Goal: Task Accomplishment & Management: Manage account settings

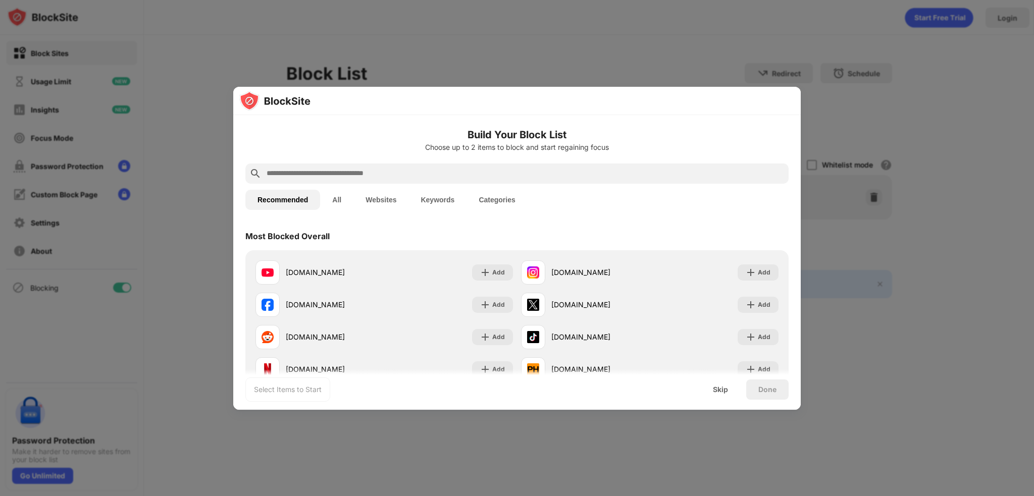
click at [410, 170] on input "text" at bounding box center [525, 174] width 519 height 12
click at [485, 302] on img at bounding box center [485, 305] width 10 height 10
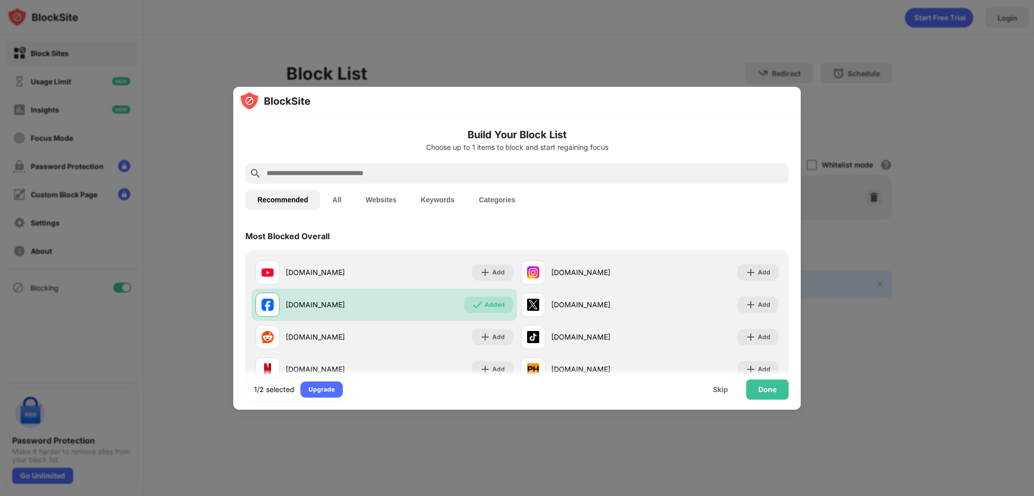
click at [431, 174] on input "text" at bounding box center [525, 174] width 519 height 12
click at [422, 173] on input "text" at bounding box center [525, 174] width 519 height 12
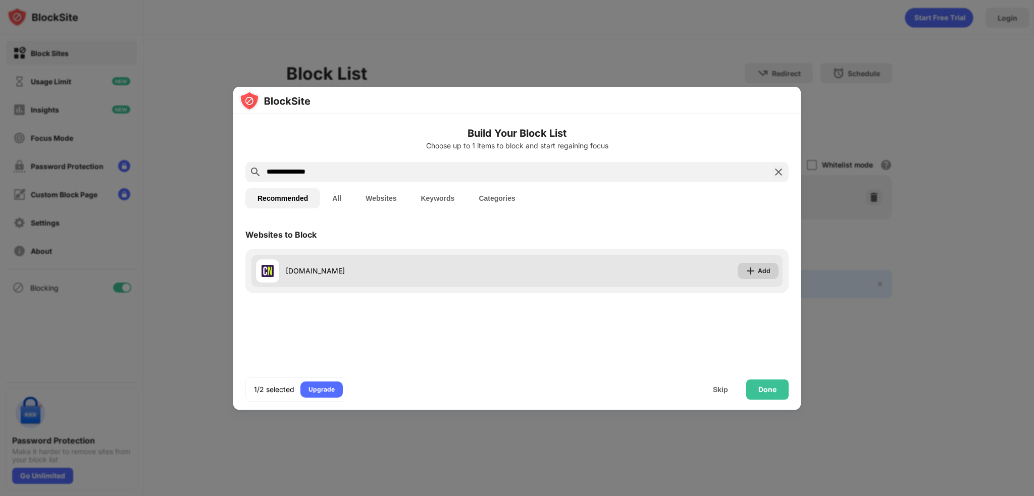
click at [756, 270] on img at bounding box center [751, 271] width 10 height 10
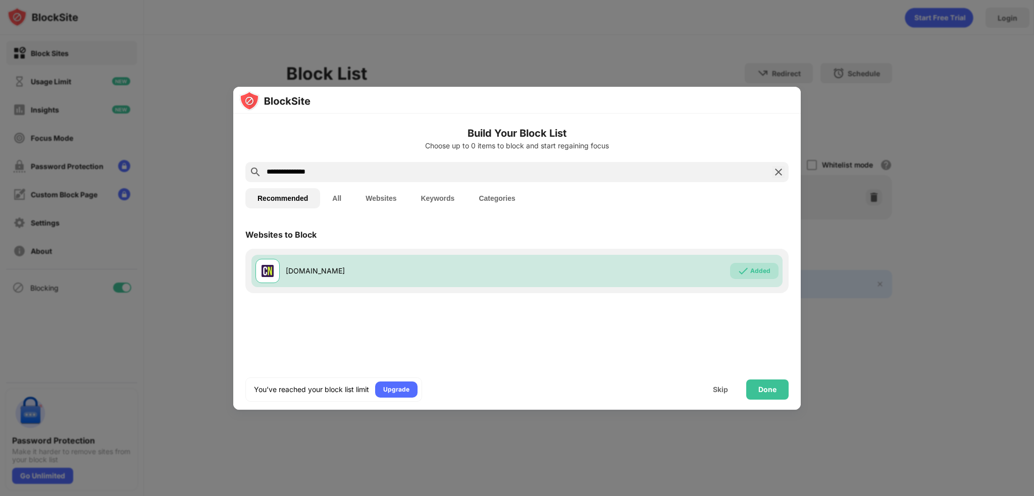
drag, startPoint x: 337, startPoint y: 173, endPoint x: 195, endPoint y: 175, distance: 142.4
click at [195, 496] on div "**********" at bounding box center [517, 496] width 1034 height 0
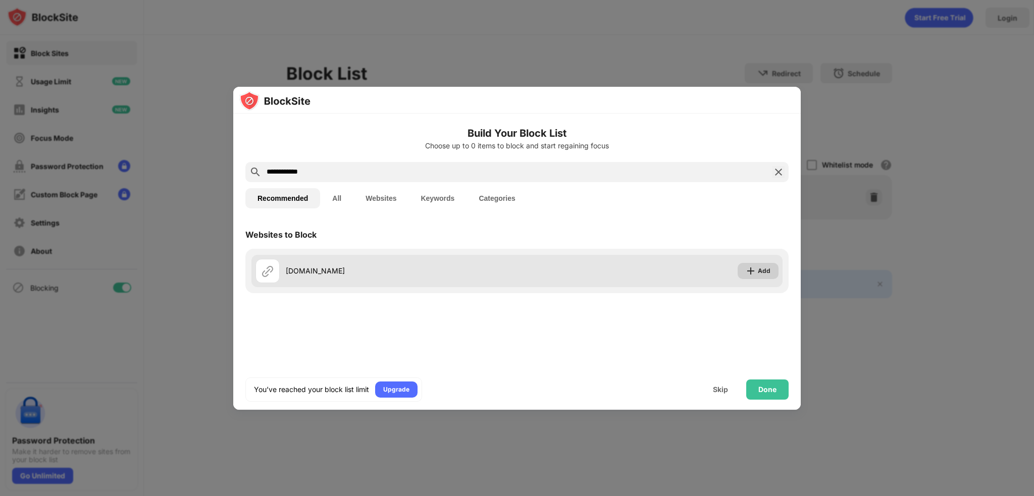
type input "**********"
click at [766, 266] on div "Add" at bounding box center [764, 271] width 13 height 10
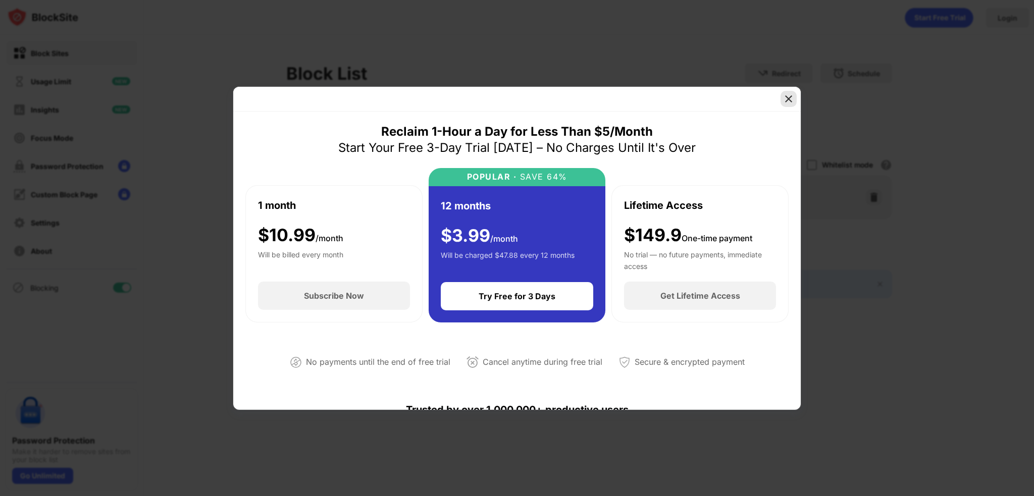
click at [789, 97] on img at bounding box center [789, 99] width 10 height 10
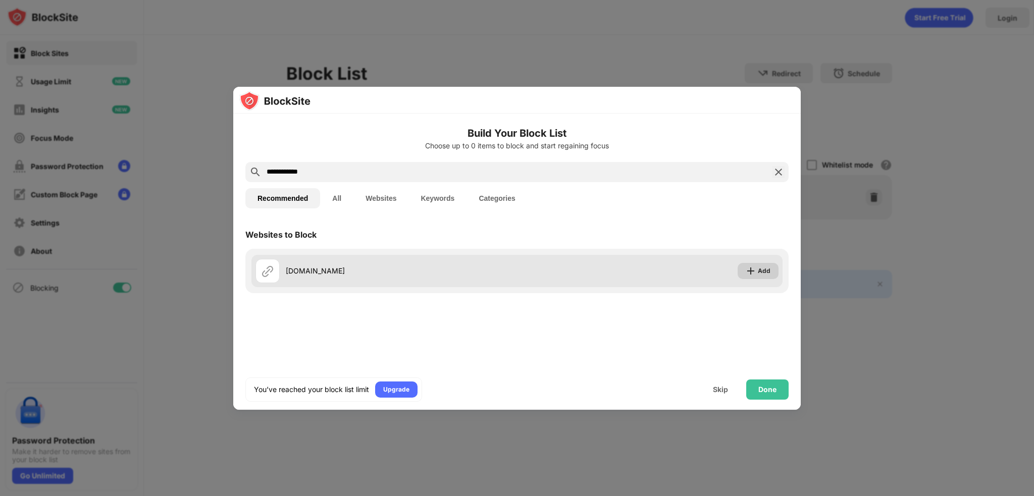
click at [762, 270] on div "Add" at bounding box center [764, 271] width 13 height 10
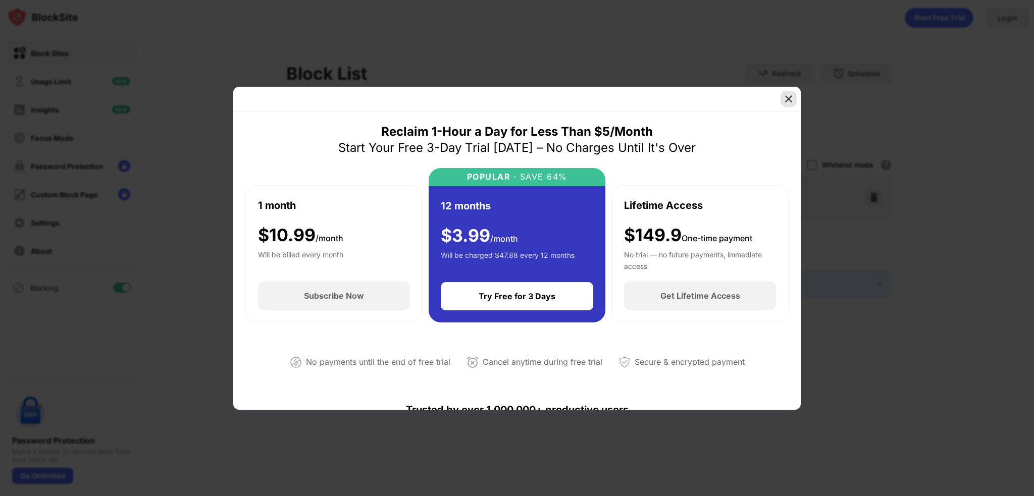
click at [786, 101] on img at bounding box center [789, 99] width 10 height 10
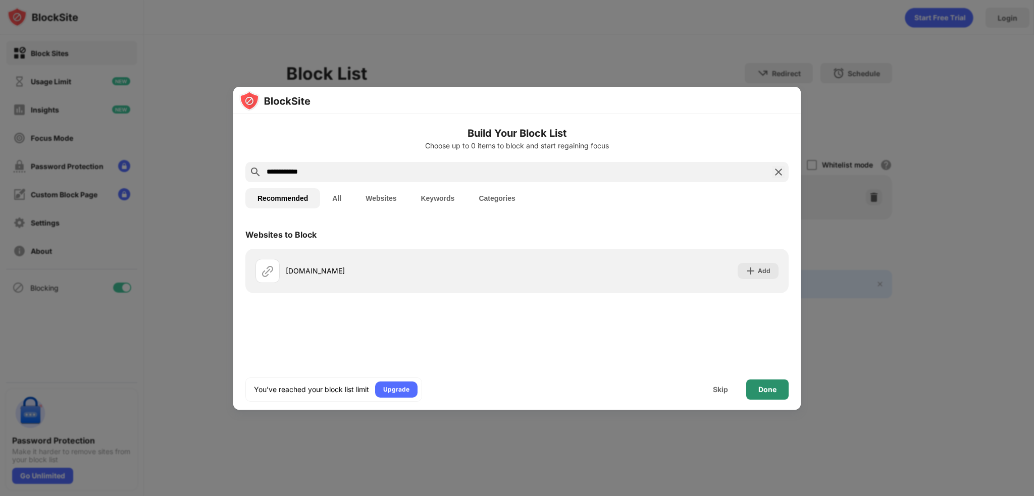
click at [771, 397] on div "Done" at bounding box center [767, 390] width 42 height 20
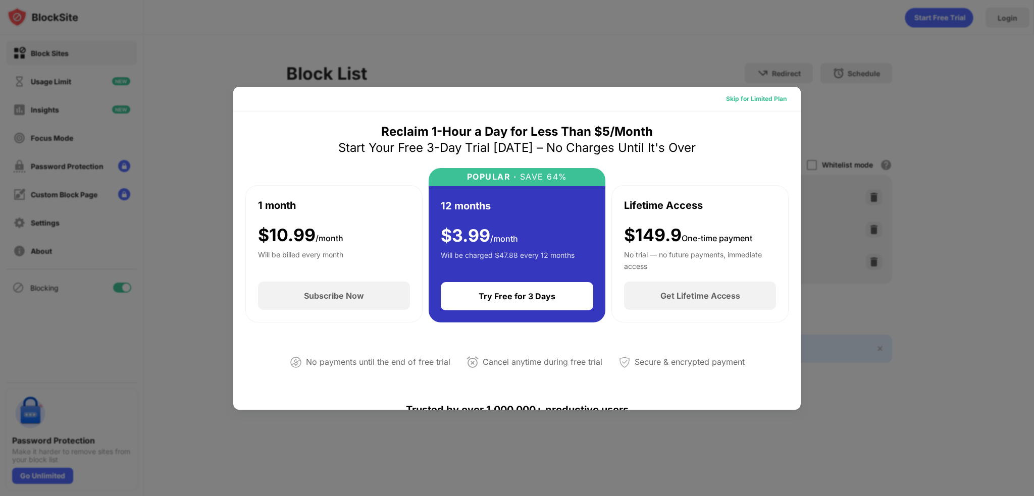
click at [767, 101] on div "Skip for Limited Plan" at bounding box center [756, 99] width 61 height 10
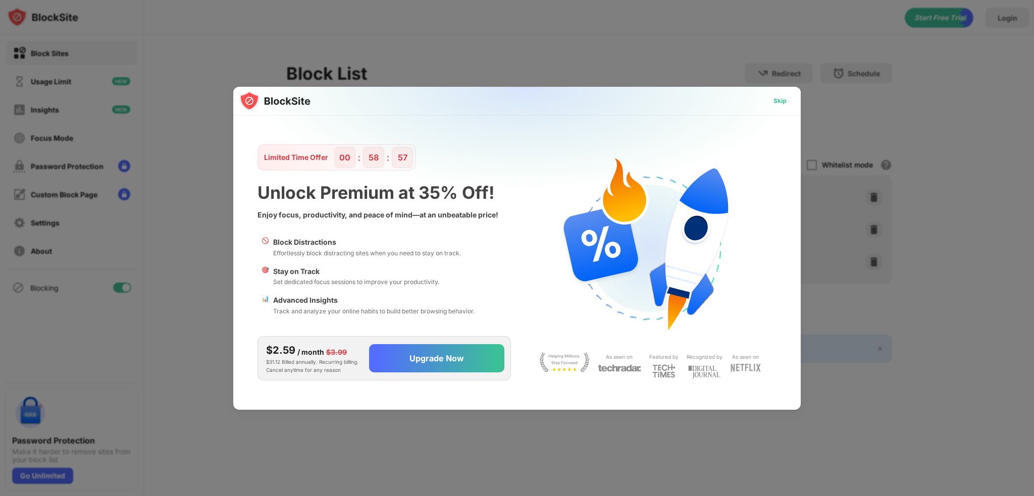
click at [776, 102] on div "Skip" at bounding box center [780, 101] width 13 height 10
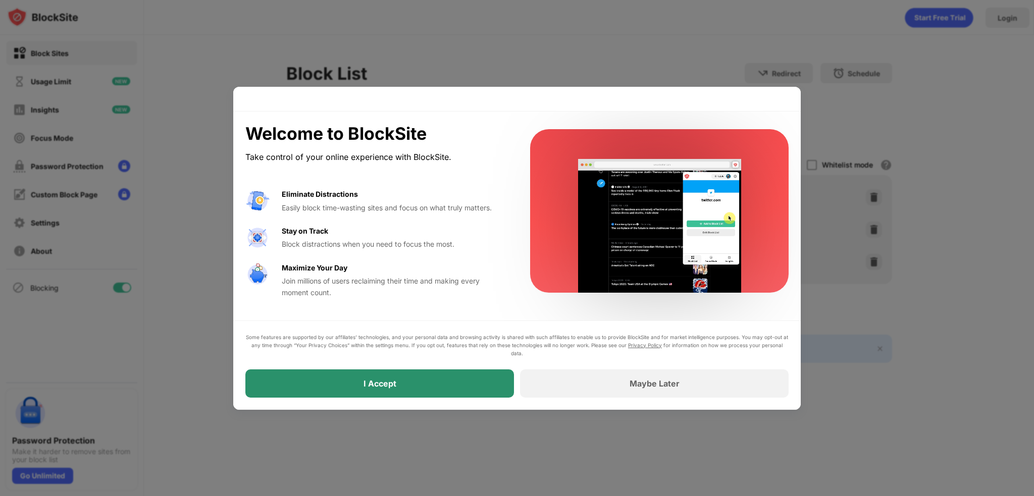
click at [492, 389] on div "I Accept" at bounding box center [379, 384] width 269 height 28
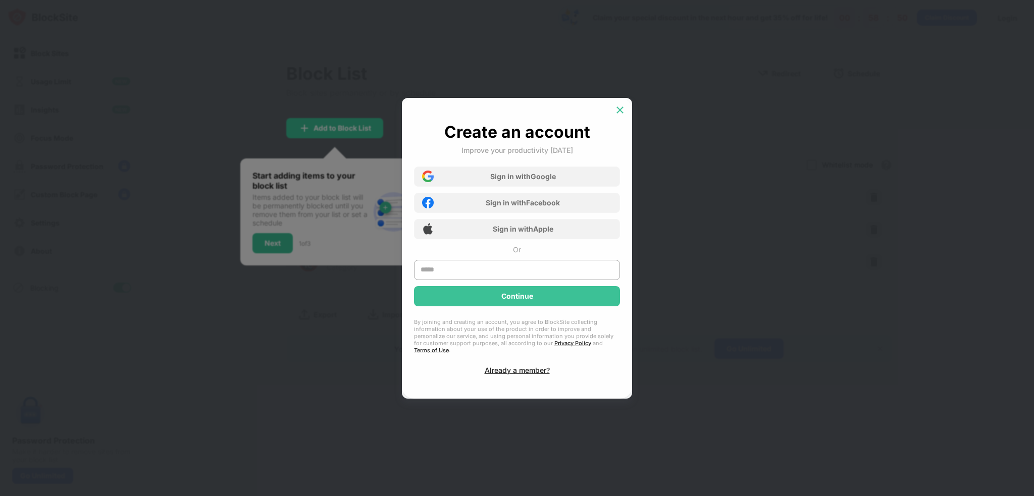
click at [623, 114] on img at bounding box center [620, 110] width 10 height 10
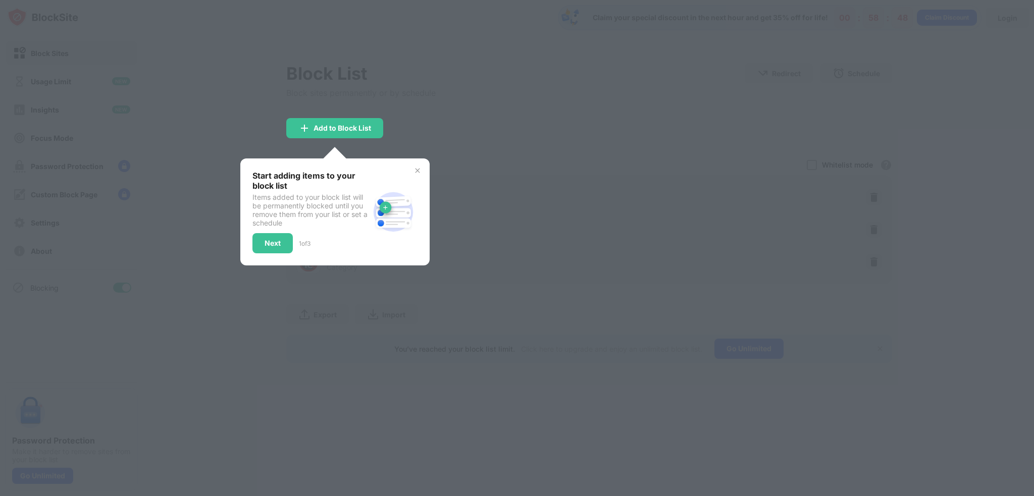
click at [463, 131] on div at bounding box center [517, 248] width 1034 height 496
click at [419, 169] on img at bounding box center [418, 171] width 8 height 8
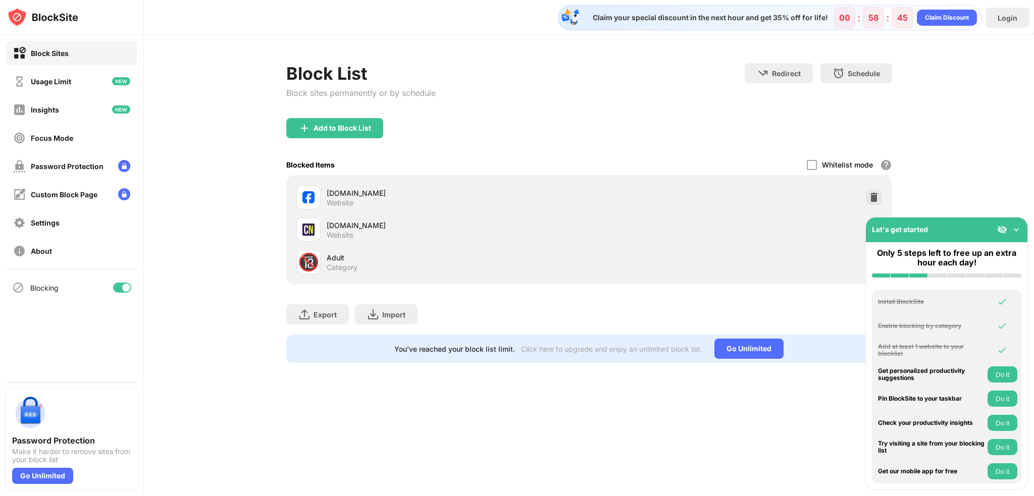
click at [601, 131] on div "Add to Block List" at bounding box center [589, 136] width 606 height 36
click at [1017, 229] on img at bounding box center [1017, 230] width 10 height 10
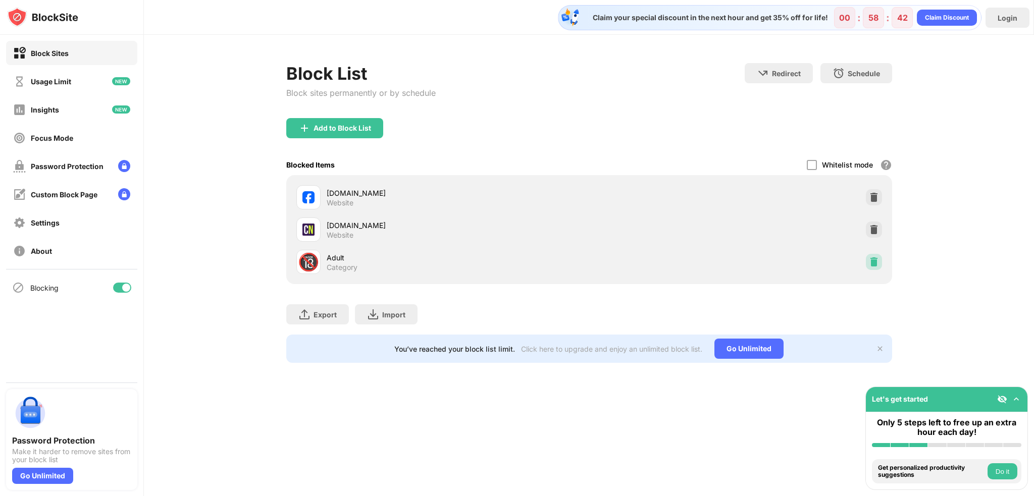
click at [873, 263] on img at bounding box center [874, 262] width 10 height 10
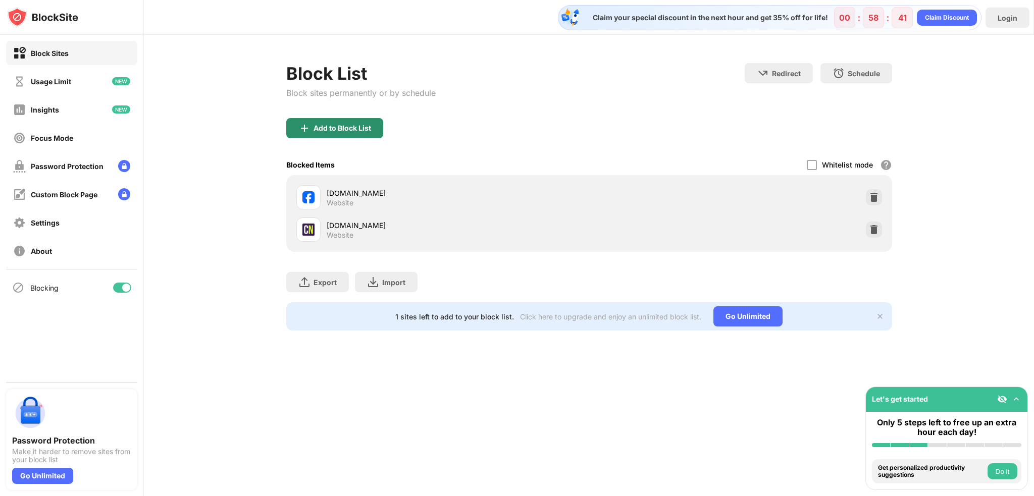
click at [351, 124] on div "Add to Block List" at bounding box center [343, 128] width 58 height 8
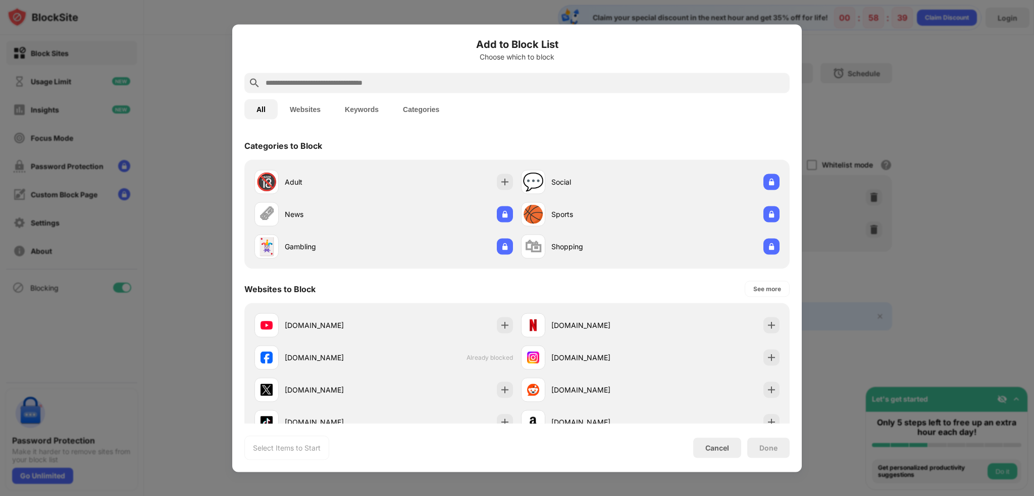
click at [462, 88] on input "text" at bounding box center [525, 83] width 521 height 12
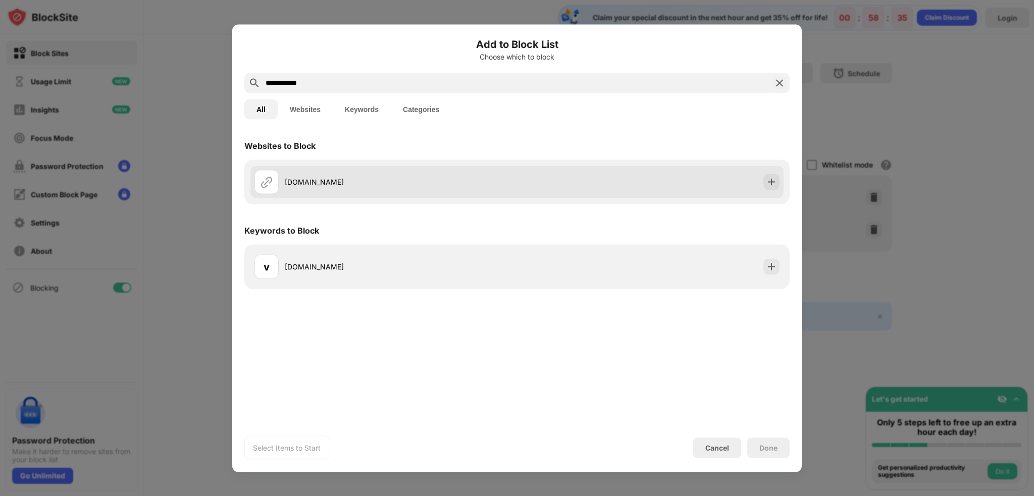
type input "**********"
click at [771, 184] on img at bounding box center [772, 182] width 10 height 10
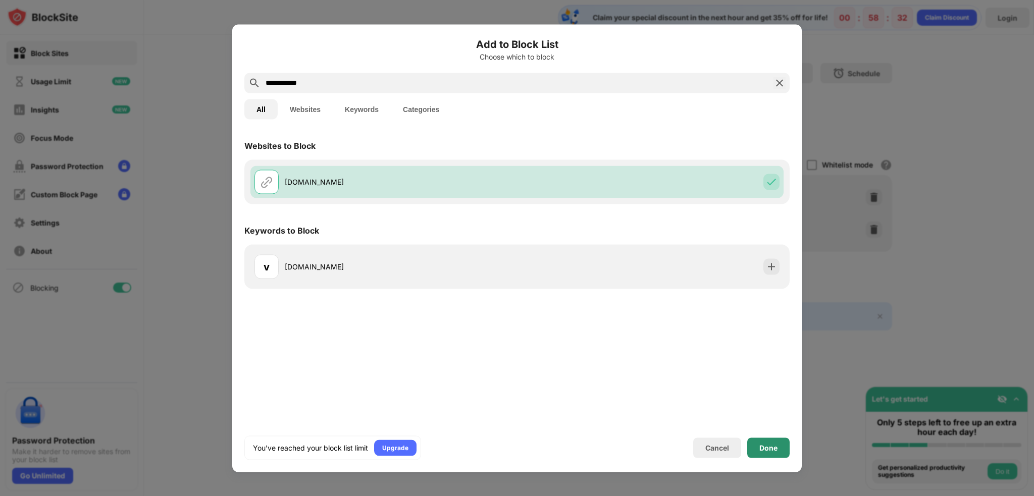
click at [768, 447] on div "Done" at bounding box center [769, 448] width 18 height 8
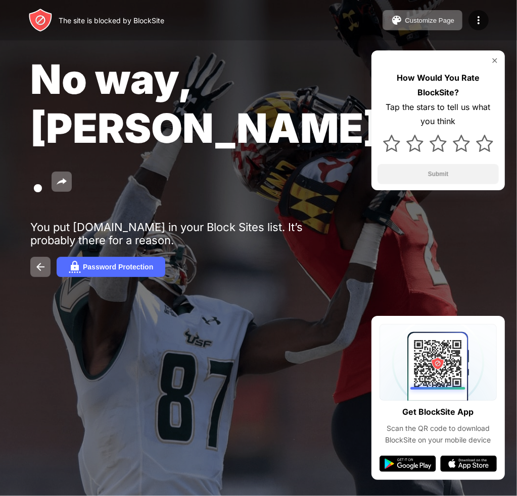
click at [495, 61] on img at bounding box center [494, 61] width 8 height 8
